Goal: Task Accomplishment & Management: Complete application form

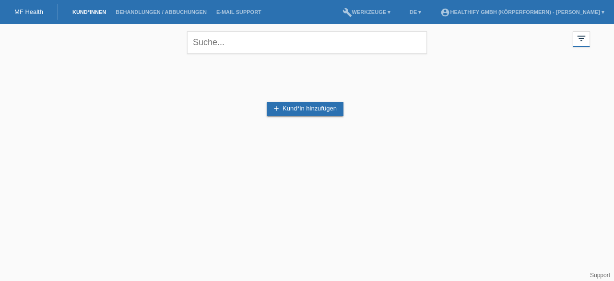
click at [280, 114] on link "add Kund*in hinzufügen" at bounding box center [305, 109] width 77 height 14
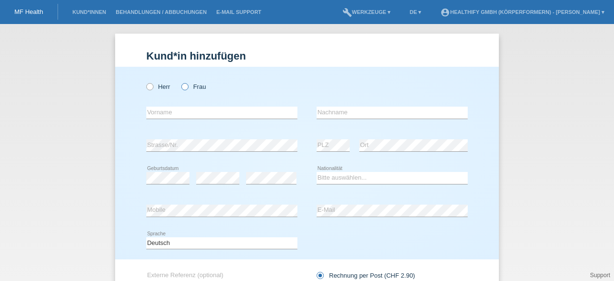
click at [186, 88] on label "Frau" at bounding box center [193, 86] width 24 height 7
click at [186, 88] on input "Frau" at bounding box center [184, 86] width 6 height 6
radio input "true"
click at [180, 105] on div "error Vorname" at bounding box center [221, 112] width 151 height 33
click at [180, 110] on input "text" at bounding box center [221, 113] width 151 height 12
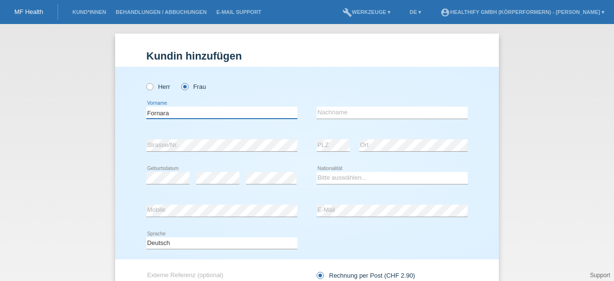
type input "Fornara"
type input "Patrizia"
click at [347, 177] on select "Bitte auswählen... Schweiz Deutschland Liechtenstein Österreich ------------ Af…" at bounding box center [392, 178] width 151 height 12
select select "CH"
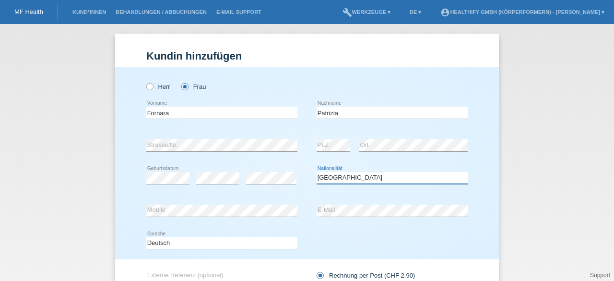
click at [317, 172] on select "Bitte auswählen... Schweiz Deutschland Liechtenstein Österreich ------------ Af…" at bounding box center [392, 178] width 151 height 12
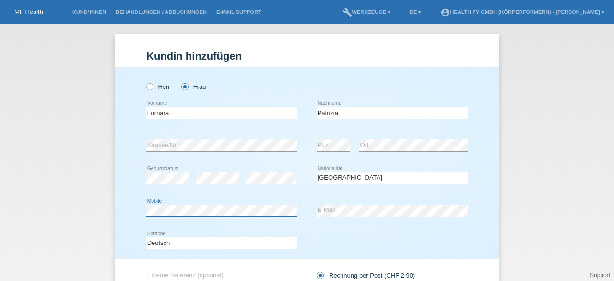
scroll to position [87, 0]
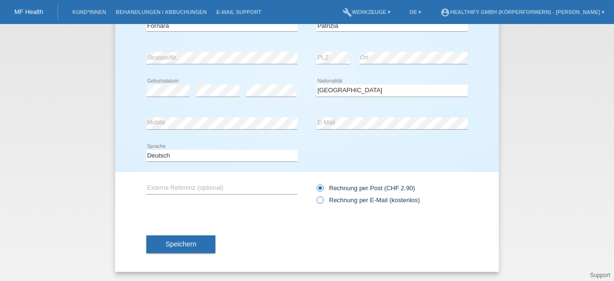
click at [325, 200] on label "Rechnung per E-Mail (kostenlos)" at bounding box center [368, 199] width 103 height 7
click at [323, 200] on input "Rechnung per E-Mail (kostenlos)" at bounding box center [320, 202] width 6 height 12
radio input "true"
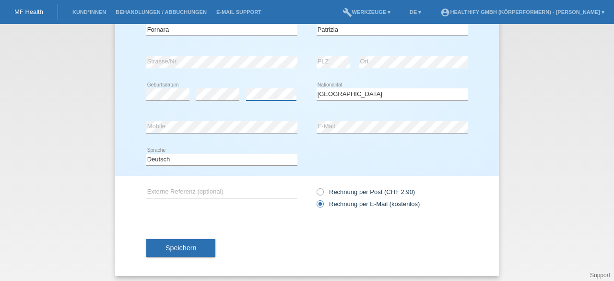
scroll to position [84, 0]
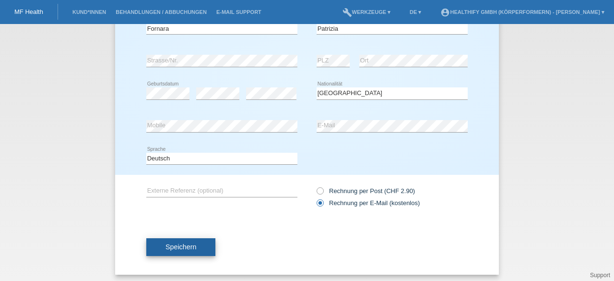
click at [169, 246] on span "Speichern" at bounding box center [181, 247] width 31 height 8
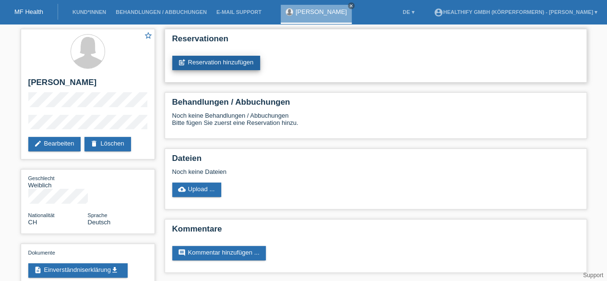
click at [226, 60] on link "post_add Reservation hinzufügen" at bounding box center [216, 63] width 88 height 14
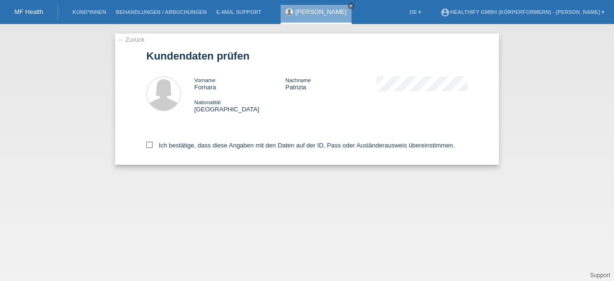
click at [163, 148] on label "Ich bestätige, dass diese Angaben mit den Daten auf der ID, Pass oder Ausländer…" at bounding box center [300, 145] width 309 height 7
click at [153, 148] on input "Ich bestätige, dass diese Angaben mit den Daten auf der ID, Pass oder Ausländer…" at bounding box center [149, 145] width 6 height 6
checkbox input "true"
